Goal: Task Accomplishment & Management: Manage account settings

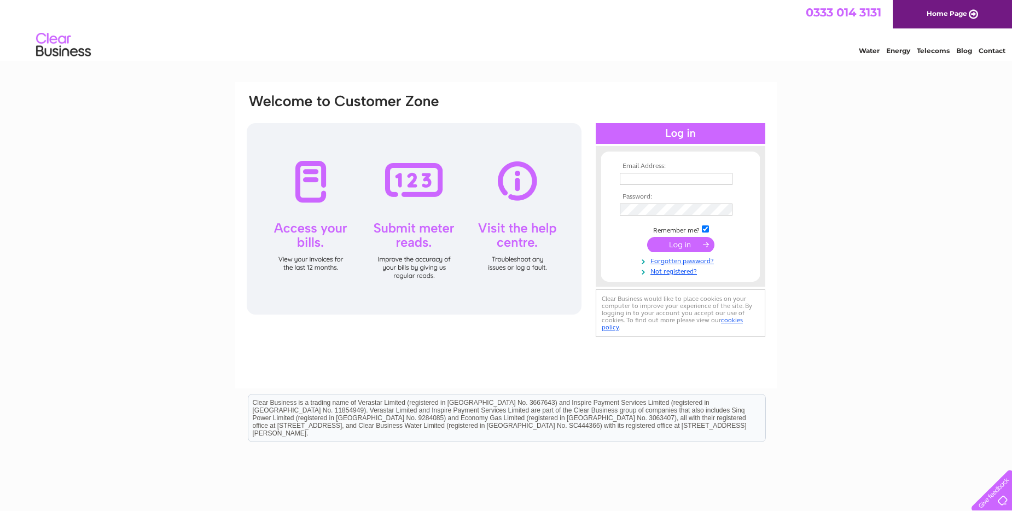
type input "colintonmains@live.co.uk"
click at [695, 242] on input "submit" at bounding box center [680, 244] width 67 height 15
click at [693, 242] on input "submit" at bounding box center [680, 244] width 67 height 15
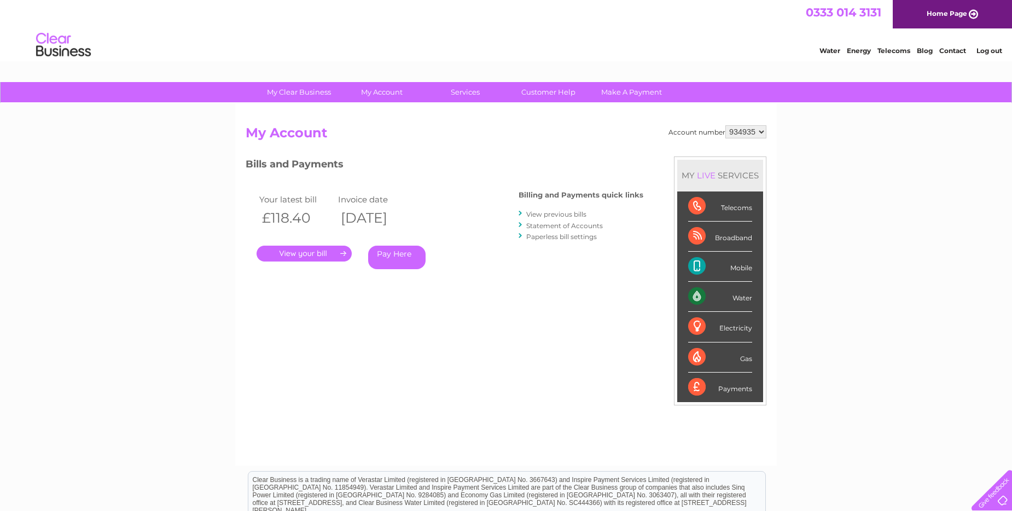
click at [341, 253] on link "." at bounding box center [303, 254] width 95 height 16
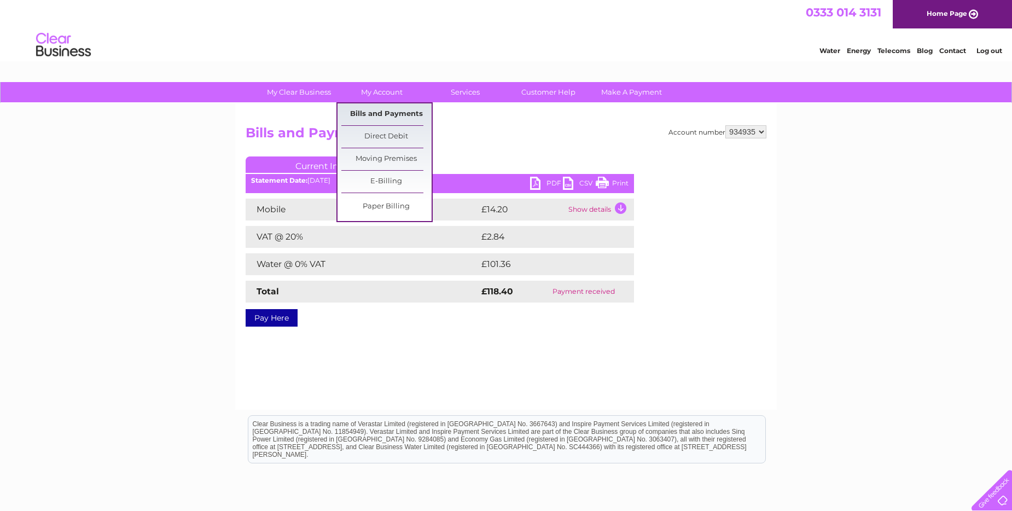
click at [387, 113] on link "Bills and Payments" at bounding box center [386, 114] width 90 height 22
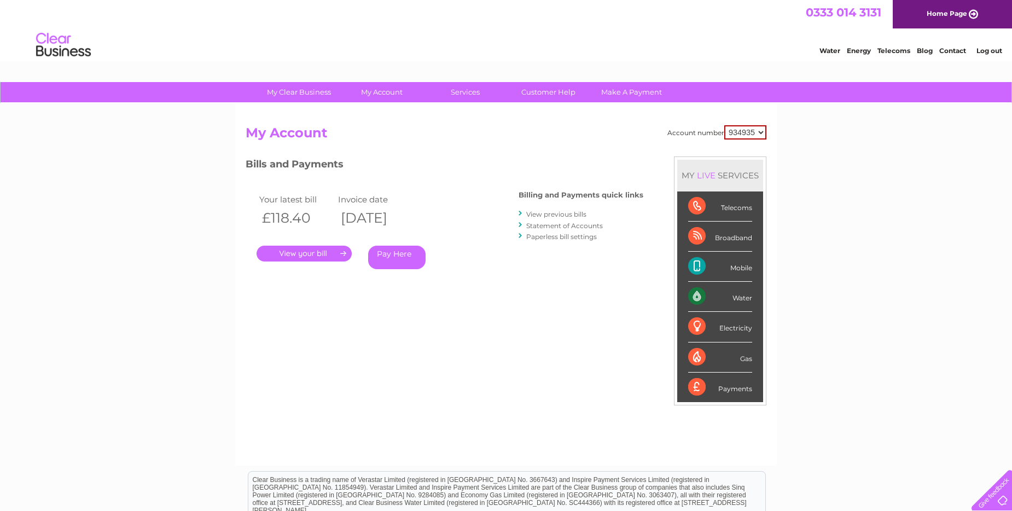
click at [567, 214] on link "View previous bills" at bounding box center [556, 214] width 60 height 8
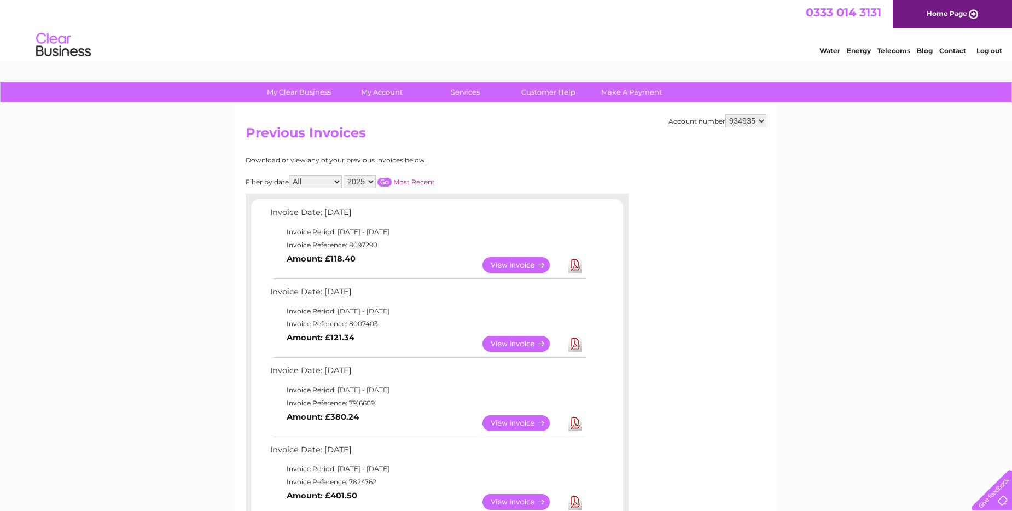
click at [518, 267] on link "View" at bounding box center [522, 265] width 80 height 16
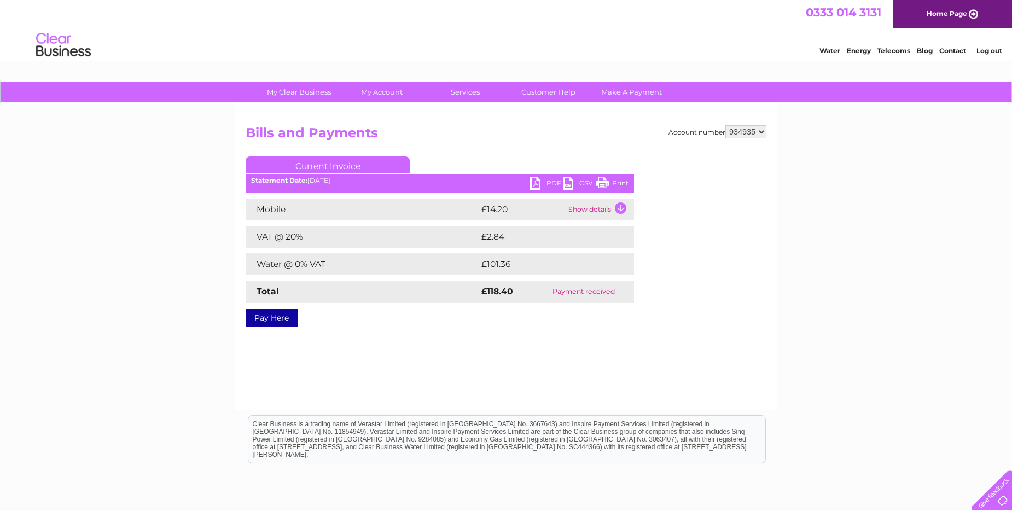
click at [607, 211] on td "Show details" at bounding box center [599, 210] width 68 height 22
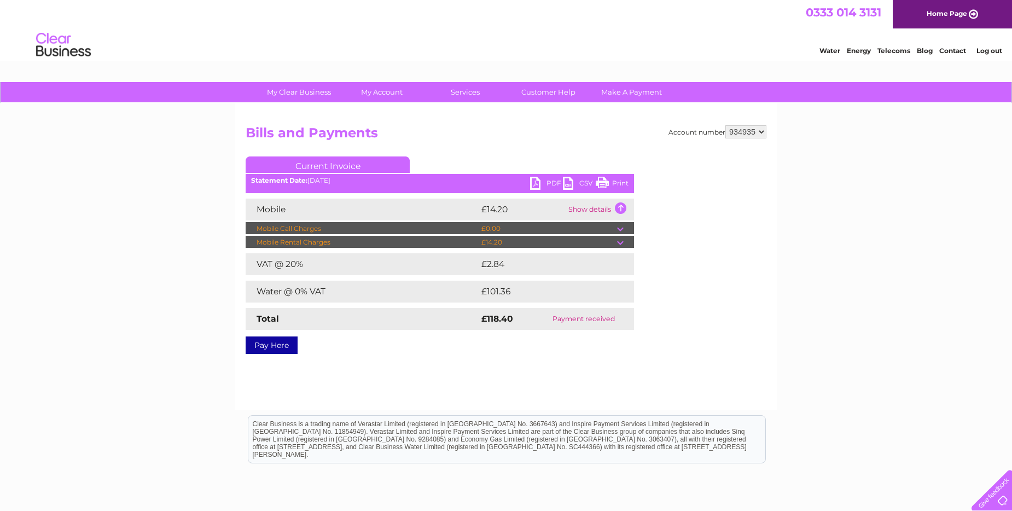
click at [546, 188] on link "PDF" at bounding box center [546, 185] width 33 height 16
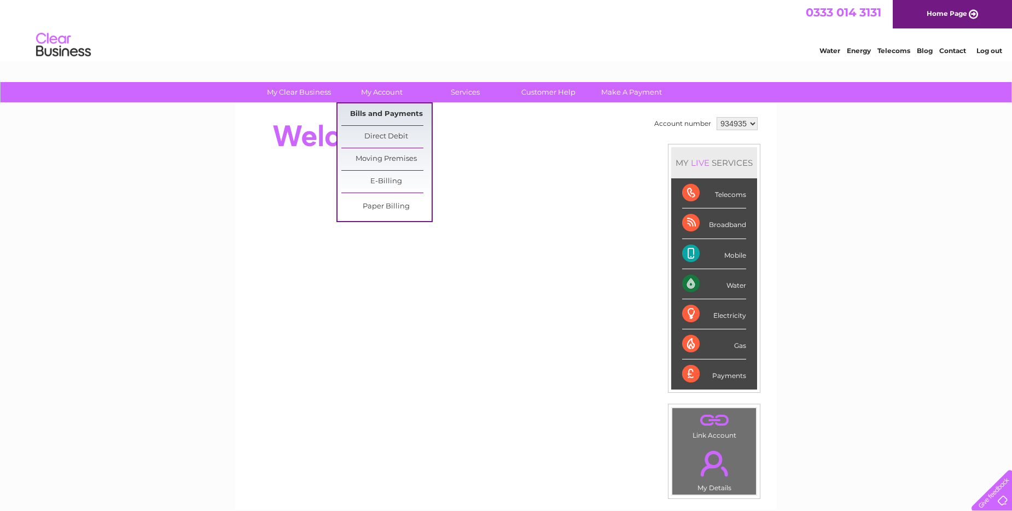
click at [389, 108] on link "Bills and Payments" at bounding box center [386, 114] width 90 height 22
click at [394, 114] on link "Bills and Payments" at bounding box center [386, 114] width 90 height 22
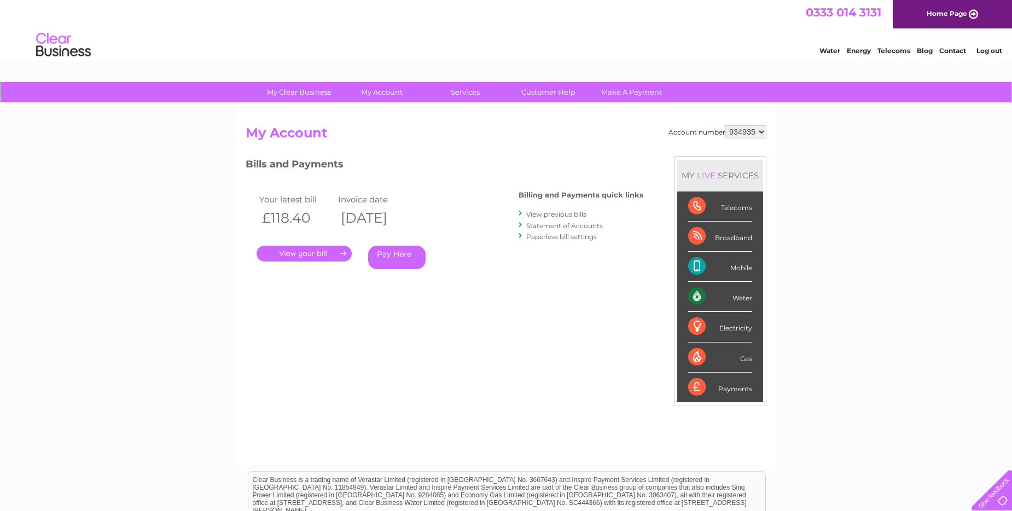
click at [554, 226] on link "Statement of Accounts" at bounding box center [564, 225] width 77 height 8
